Goal: Information Seeking & Learning: Check status

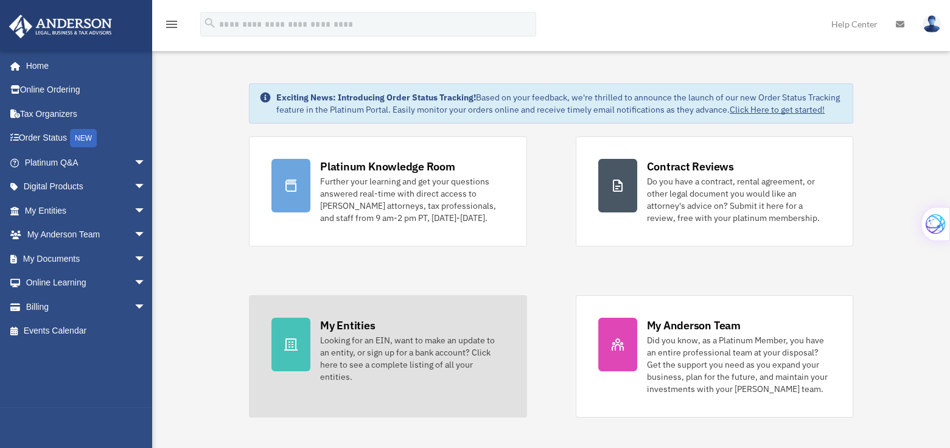
click at [351, 333] on div "My Entities" at bounding box center [347, 325] width 55 height 15
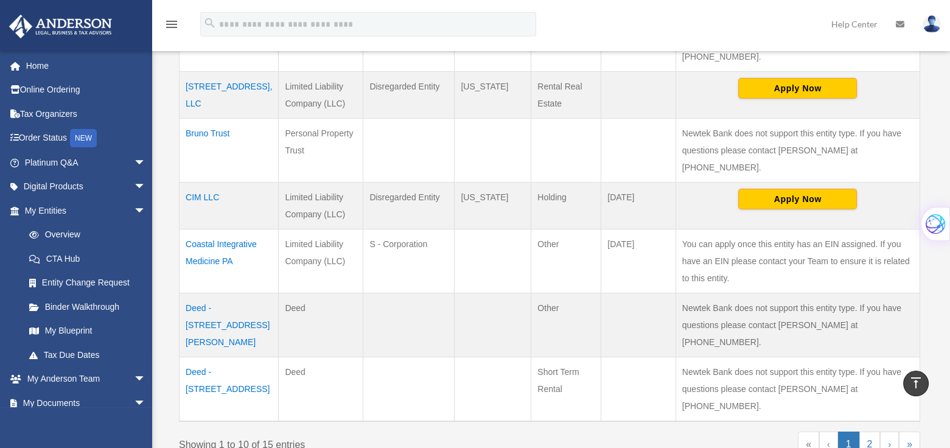
scroll to position [530, 0]
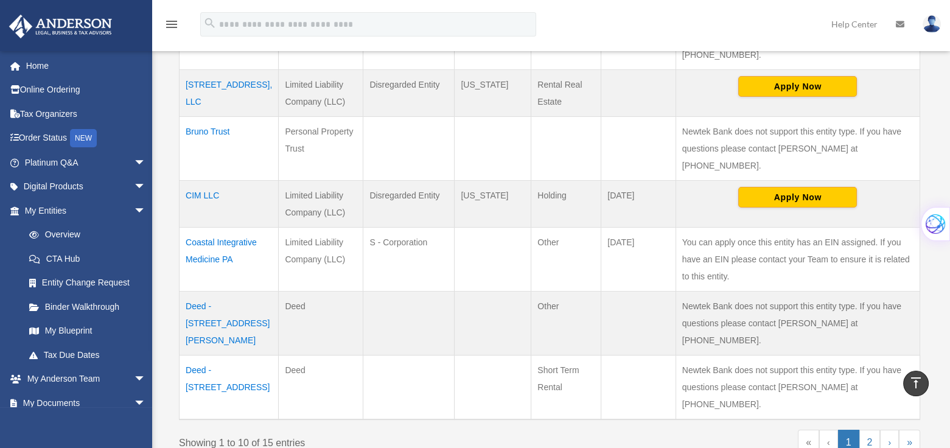
click at [224, 355] on td "Deed - [STREET_ADDRESS]" at bounding box center [228, 387] width 99 height 64
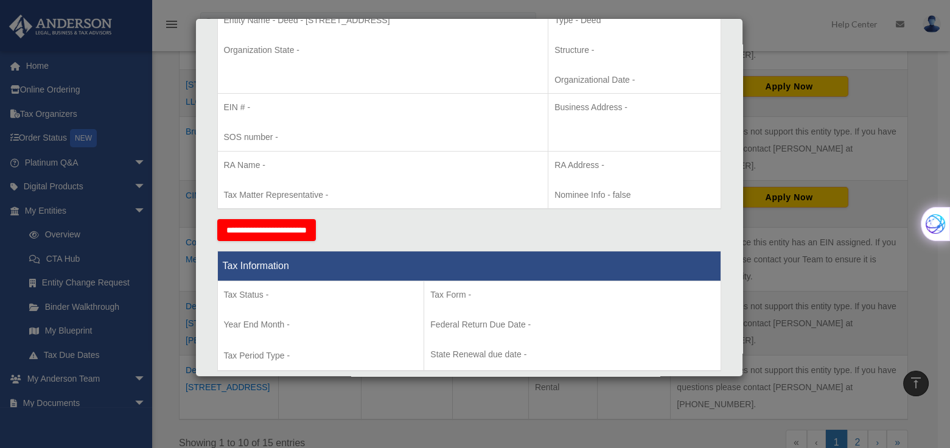
scroll to position [0, 0]
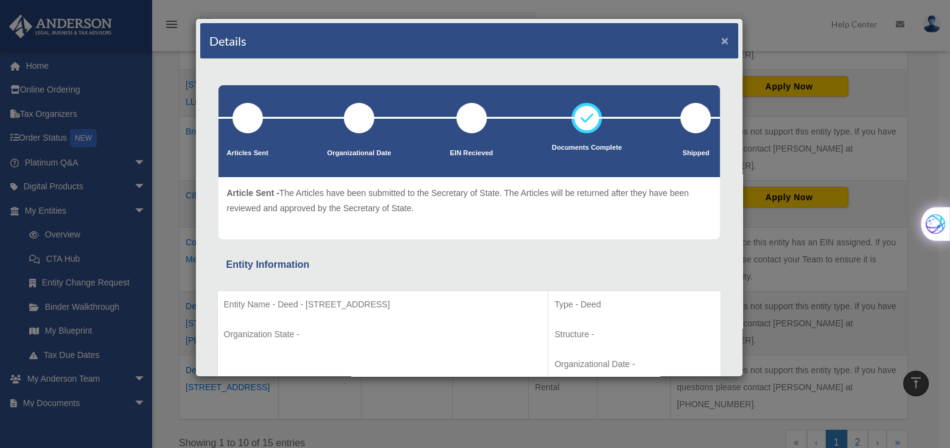
click at [721, 40] on button "×" at bounding box center [725, 40] width 8 height 13
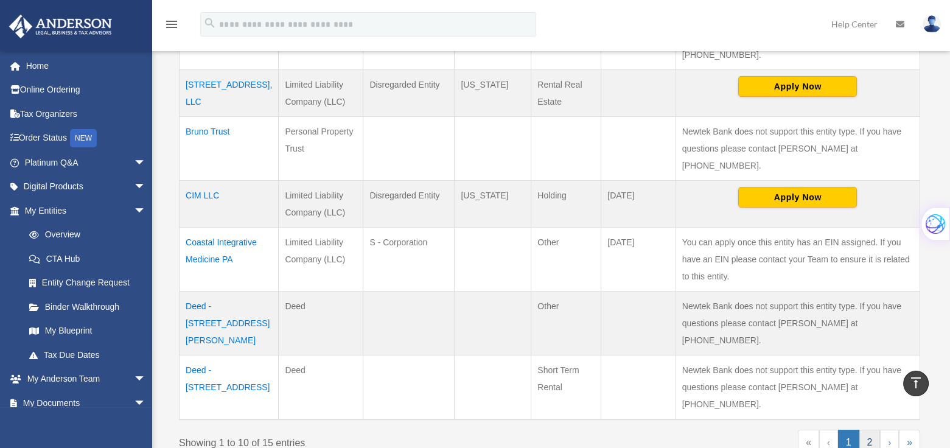
click at [869, 430] on link "2" at bounding box center [869, 443] width 21 height 26
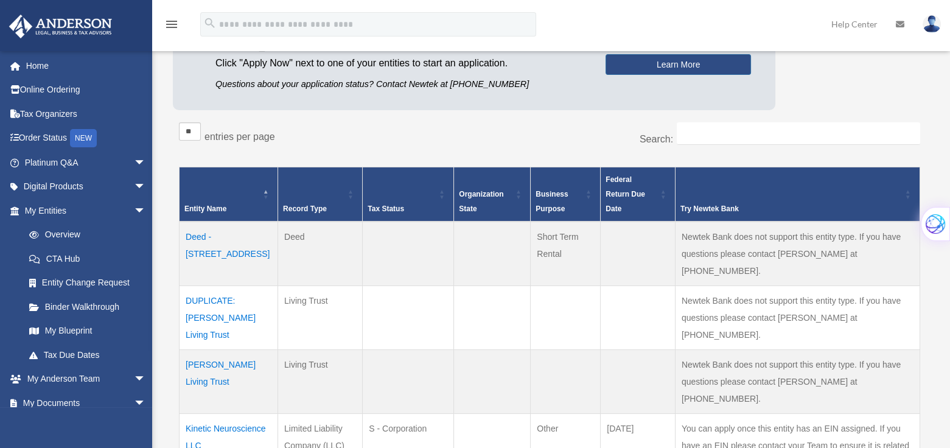
scroll to position [163, 0]
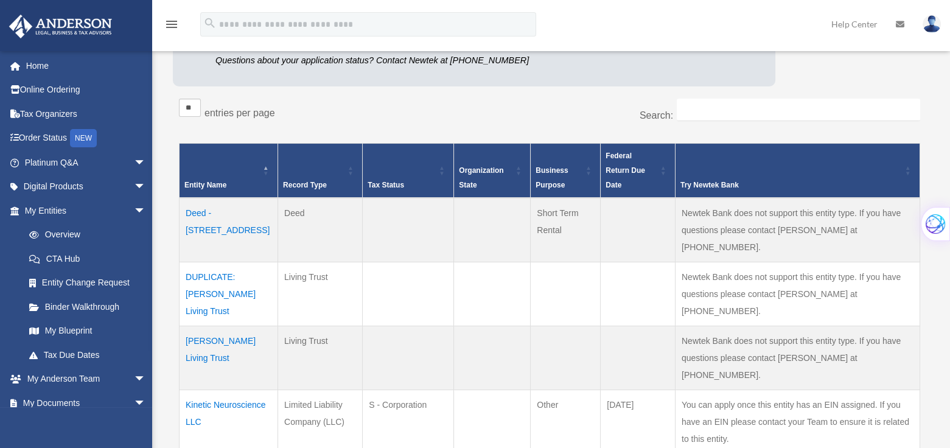
click at [223, 218] on td "Deed - [STREET_ADDRESS]" at bounding box center [228, 230] width 99 height 64
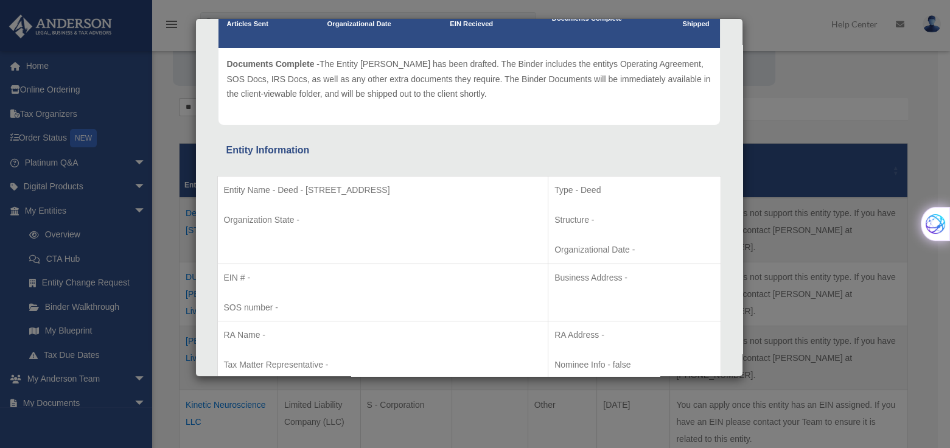
scroll to position [0, 0]
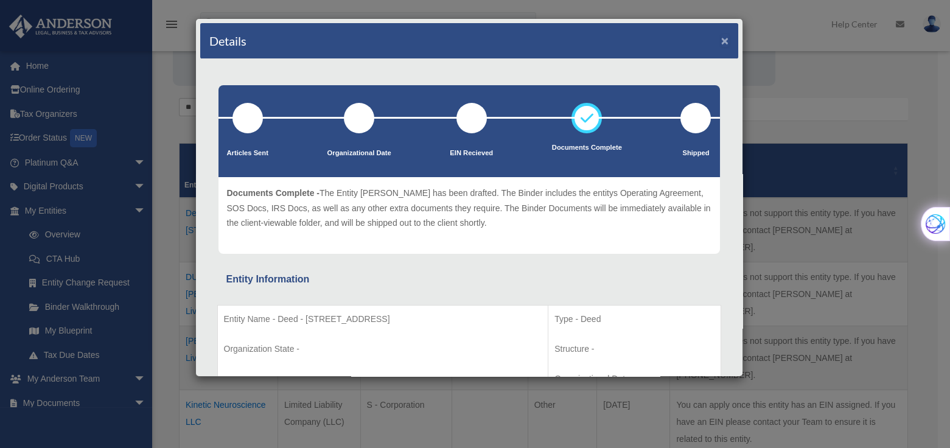
click at [721, 37] on button "×" at bounding box center [725, 40] width 8 height 13
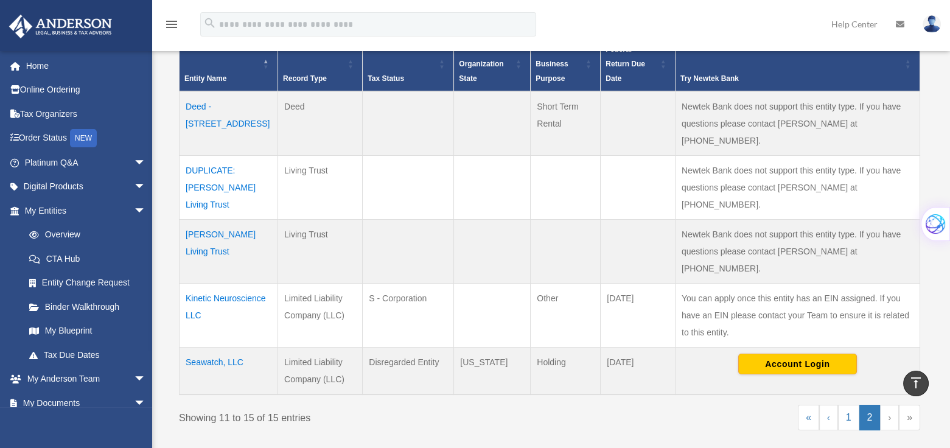
scroll to position [262, 0]
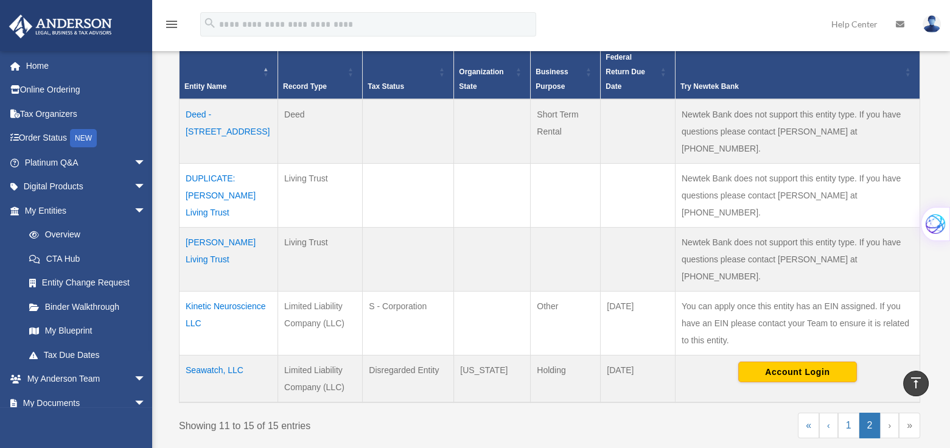
click at [224, 355] on td "Seawatch, LLC" at bounding box center [228, 378] width 99 height 47
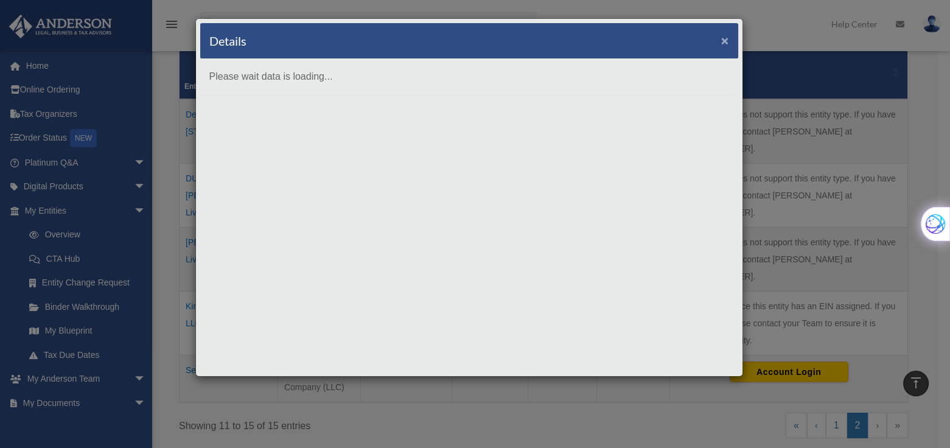
click at [725, 37] on button "×" at bounding box center [725, 40] width 8 height 13
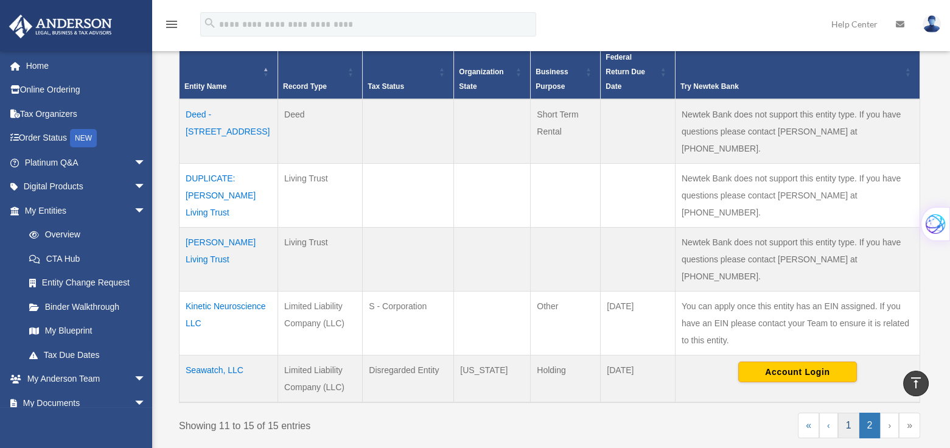
click at [851, 413] on link "1" at bounding box center [848, 426] width 21 height 26
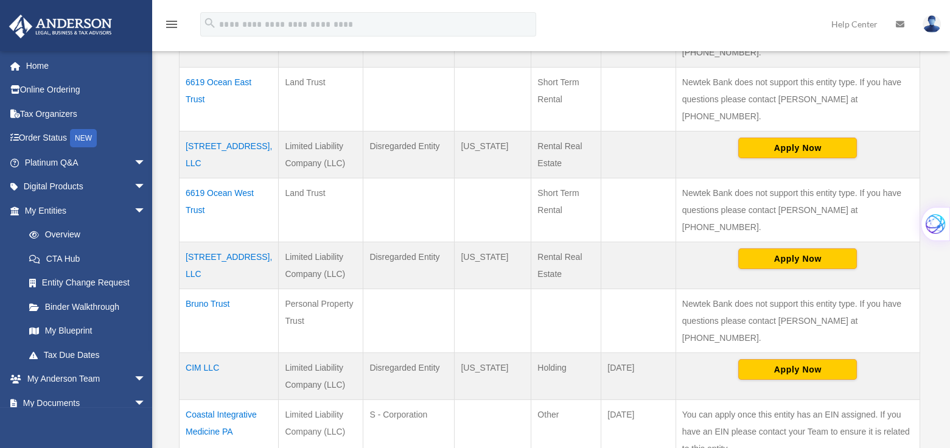
scroll to position [355, 0]
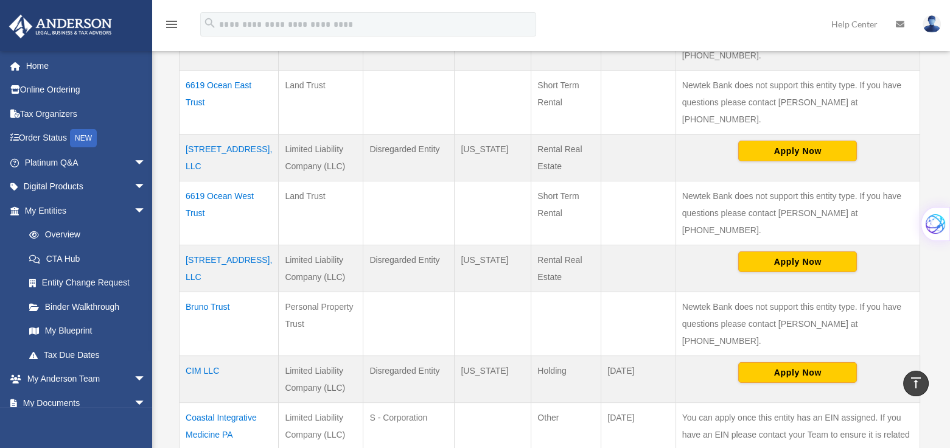
click at [204, 356] on td "CIM LLC" at bounding box center [228, 379] width 99 height 47
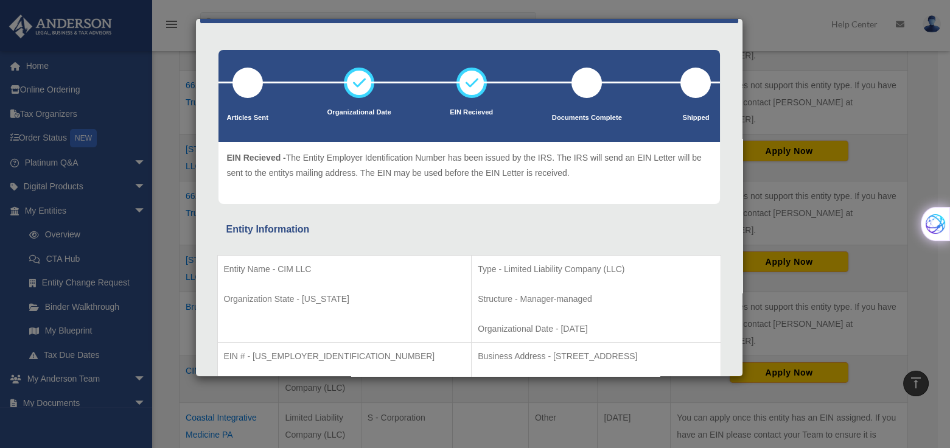
scroll to position [0, 0]
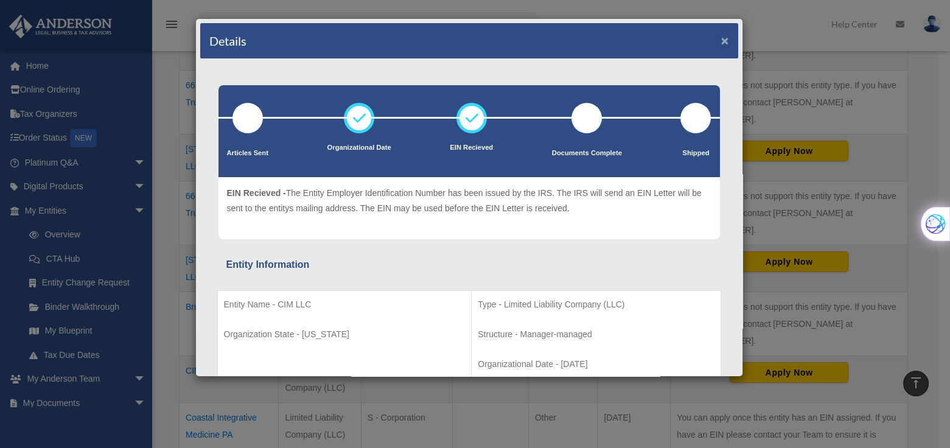
click at [721, 40] on button "×" at bounding box center [725, 40] width 8 height 13
